Goal: Information Seeking & Learning: Check status

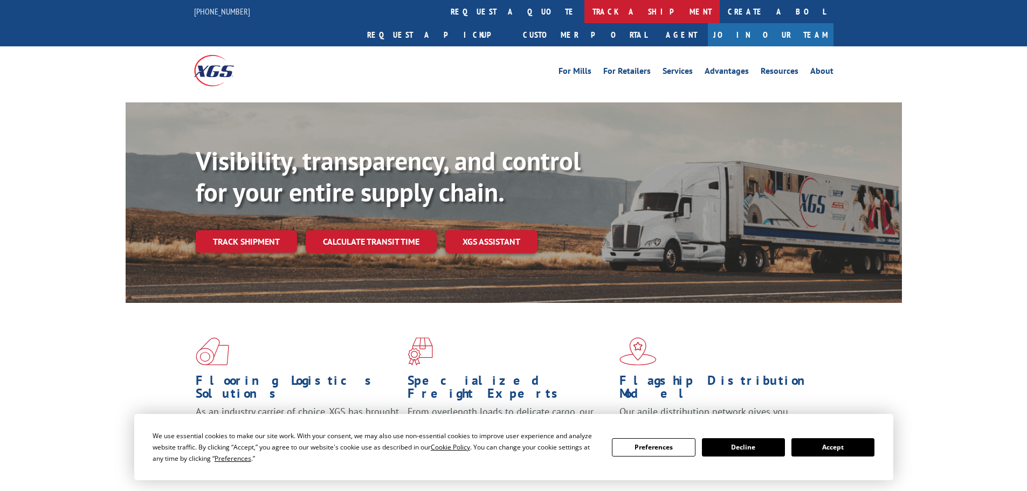
click at [584, 11] on link "track a shipment" at bounding box center [651, 11] width 135 height 23
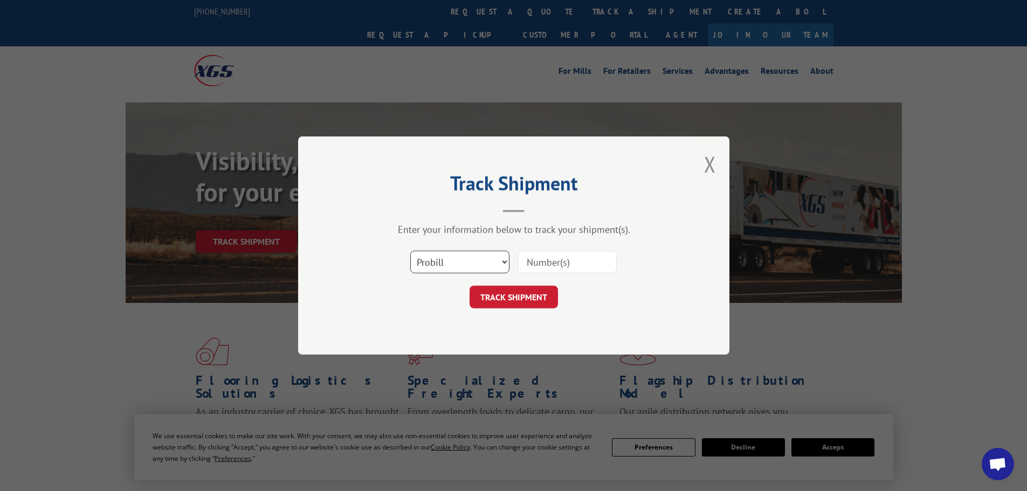
click at [449, 261] on select "Select category... Probill BOL PO" at bounding box center [459, 262] width 99 height 23
select select "po"
click at [410, 251] on select "Select category... Probill BOL PO" at bounding box center [459, 262] width 99 height 23
click at [534, 262] on input at bounding box center [566, 262] width 99 height 23
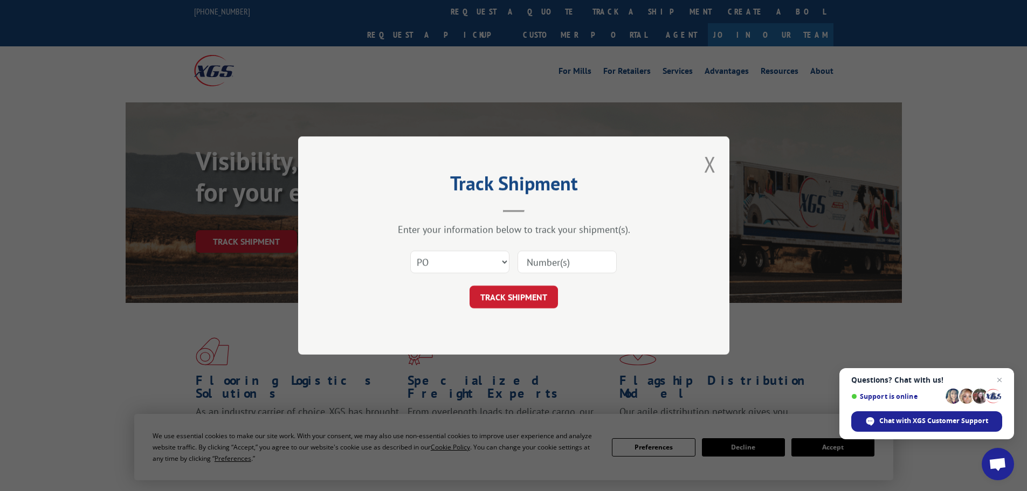
paste input "48508788"
type input "48508788"
click at [521, 290] on button "TRACK SHIPMENT" at bounding box center [513, 297] width 88 height 23
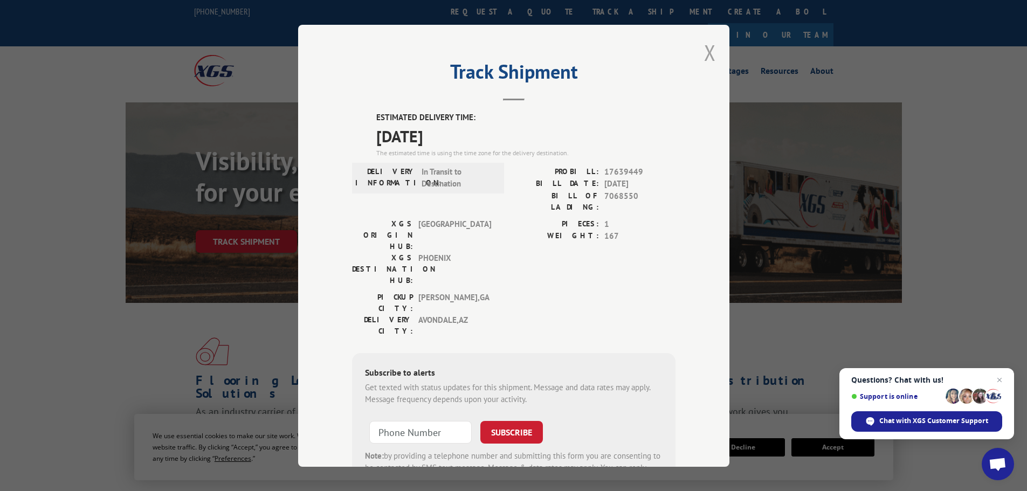
click at [704, 56] on button "Close modal" at bounding box center [710, 52] width 12 height 29
